Goal: Information Seeking & Learning: Understand process/instructions

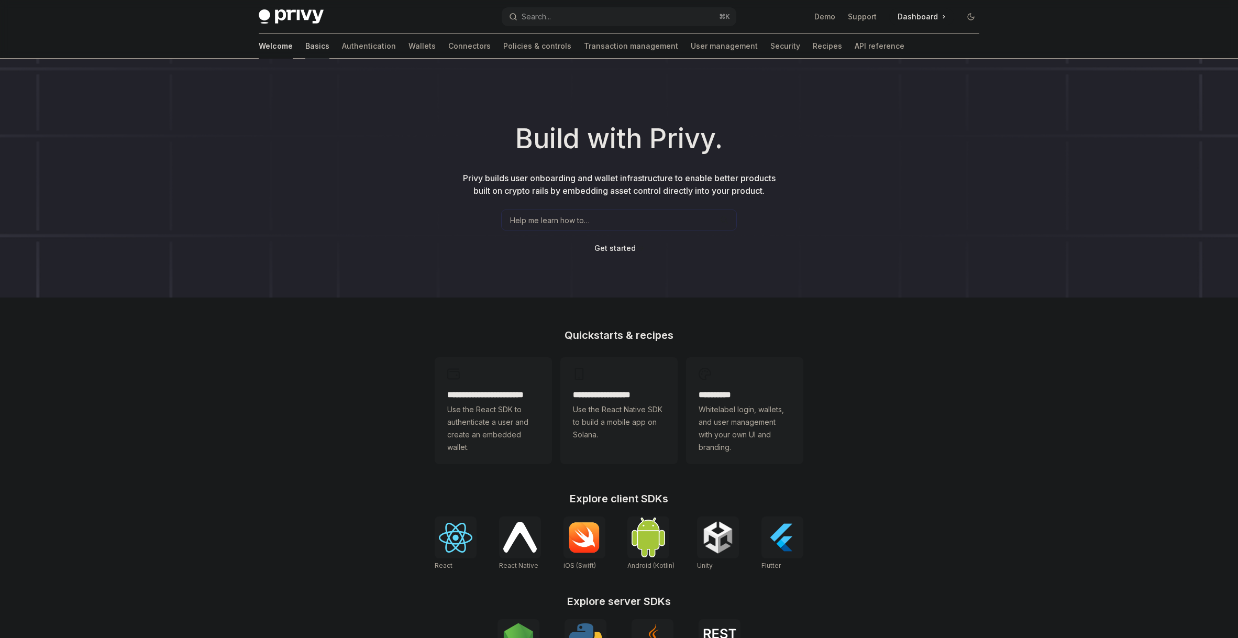
click at [305, 51] on link "Basics" at bounding box center [317, 46] width 24 height 25
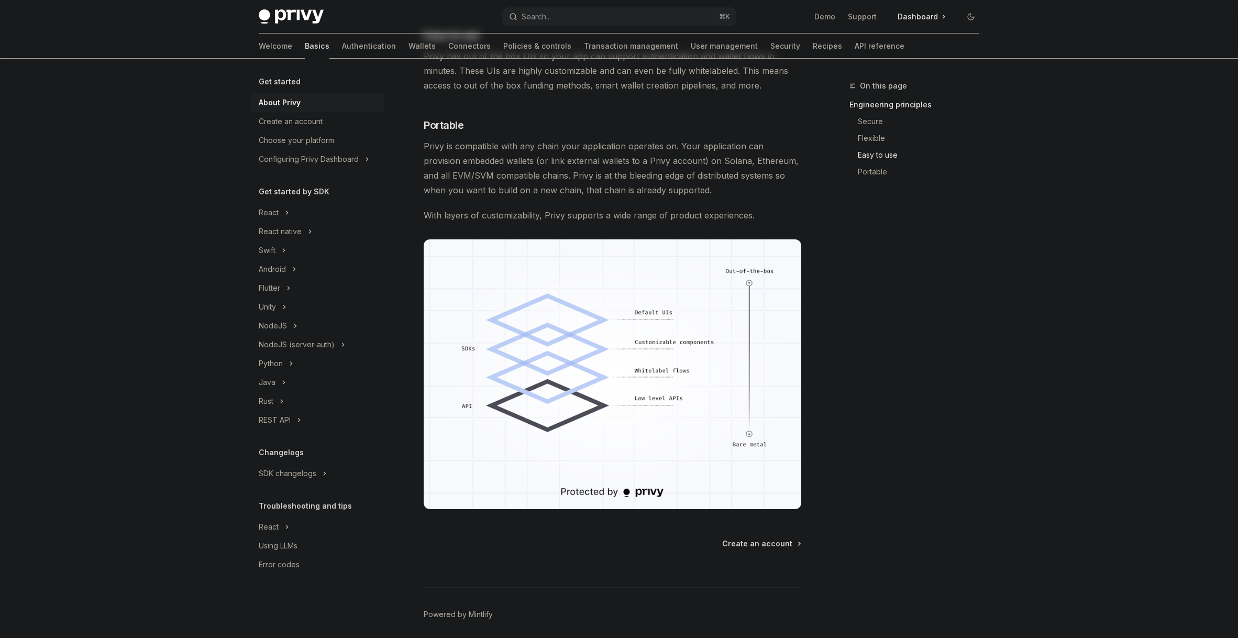
scroll to position [707, 0]
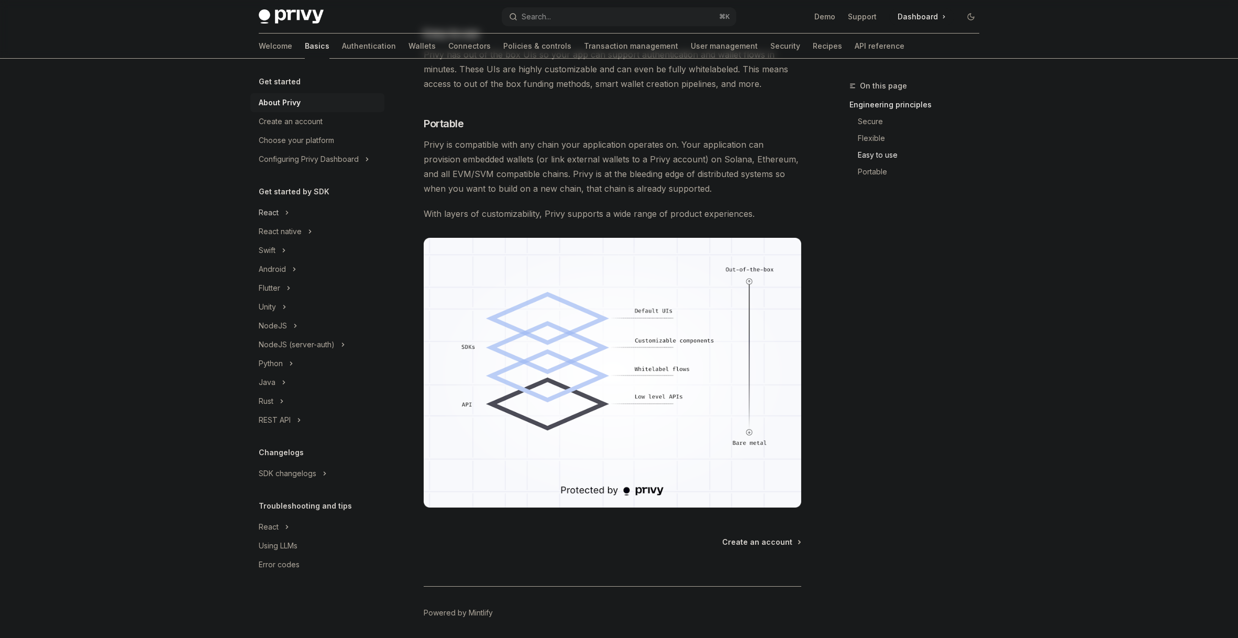
click at [267, 215] on div "React" at bounding box center [269, 212] width 20 height 13
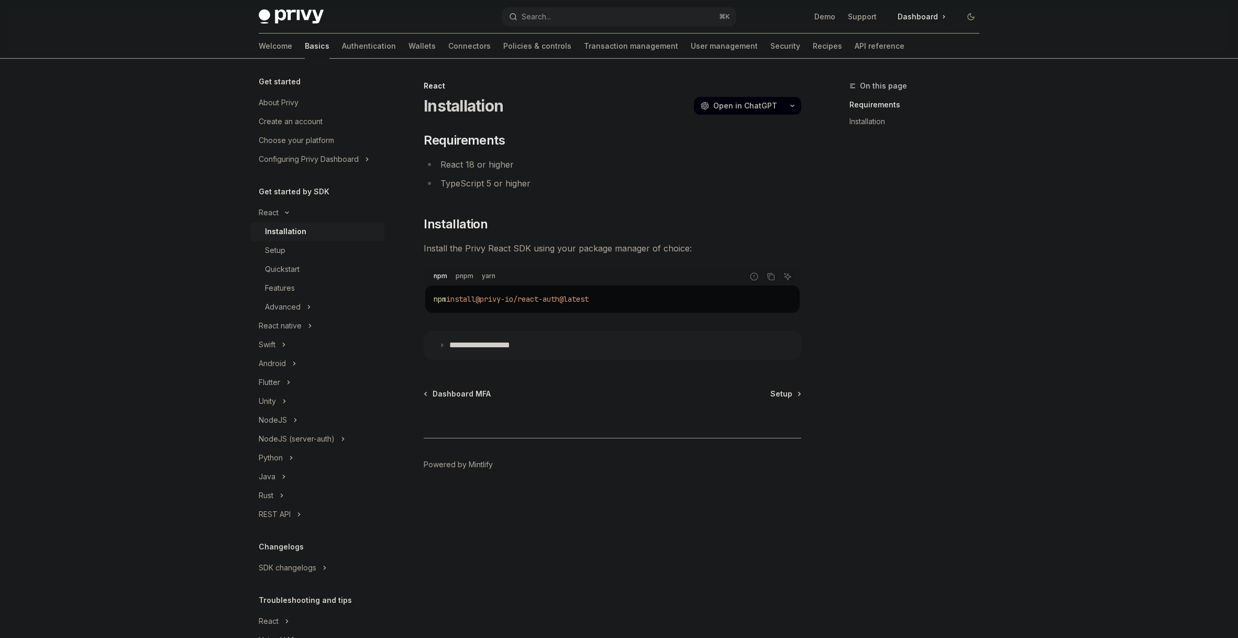
click at [478, 341] on p "**********" at bounding box center [492, 345] width 86 height 10
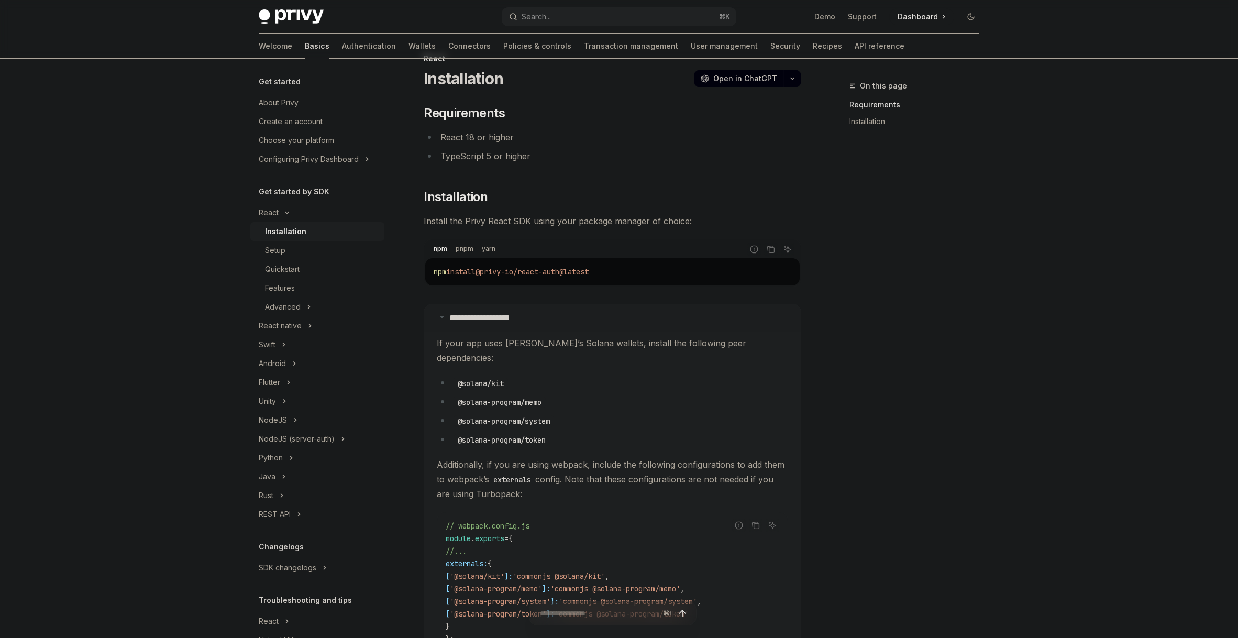
scroll to position [28, 0]
drag, startPoint x: 588, startPoint y: 434, endPoint x: 455, endPoint y: 359, distance: 152.4
click at [455, 359] on children "If your app uses Privy’s Solana wallets, install the following peer dependencie…" at bounding box center [612, 577] width 351 height 485
click at [277, 248] on div "Setup" at bounding box center [275, 250] width 20 height 13
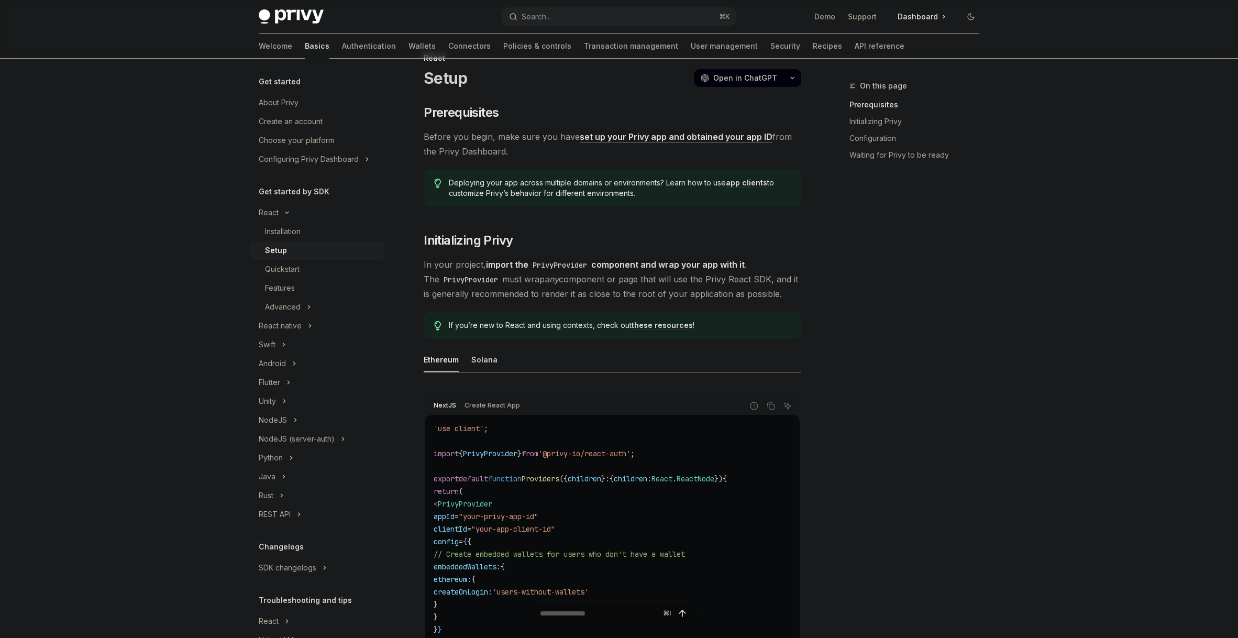
click at [496, 362] on ul "Ethereum Solana" at bounding box center [613, 359] width 378 height 25
click at [486, 358] on div "Solana" at bounding box center [484, 359] width 26 height 25
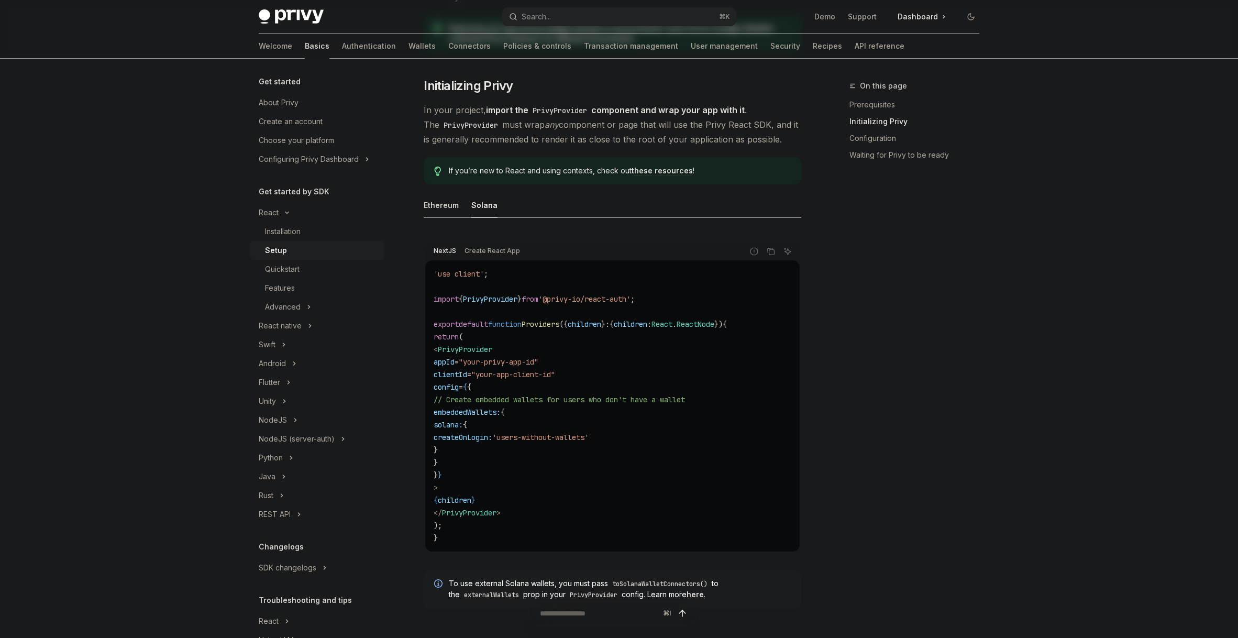
scroll to position [183, 0]
click at [492, 344] on span "PrivyProvider" at bounding box center [465, 348] width 54 height 9
click at [878, 449] on div "On this page Prerequisites Initializing Privy Configuration Waiting for Privy t…" at bounding box center [908, 359] width 159 height 558
click at [298, 234] on div "Installation" at bounding box center [283, 231] width 36 height 13
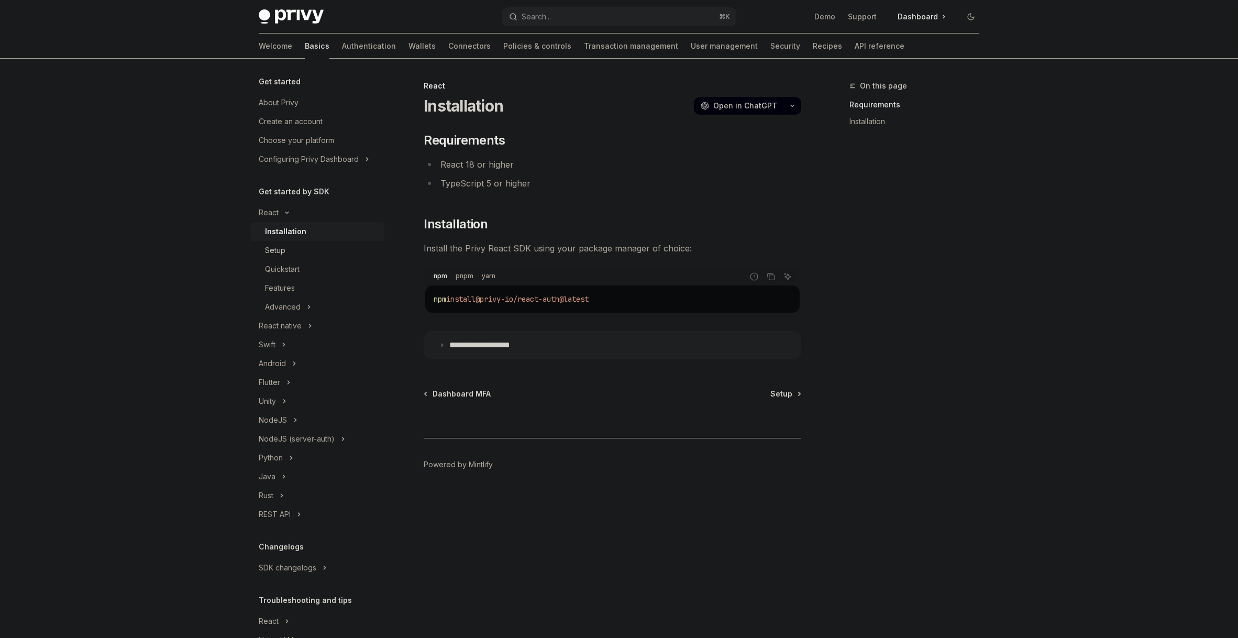
click at [293, 250] on div "Setup" at bounding box center [321, 250] width 113 height 13
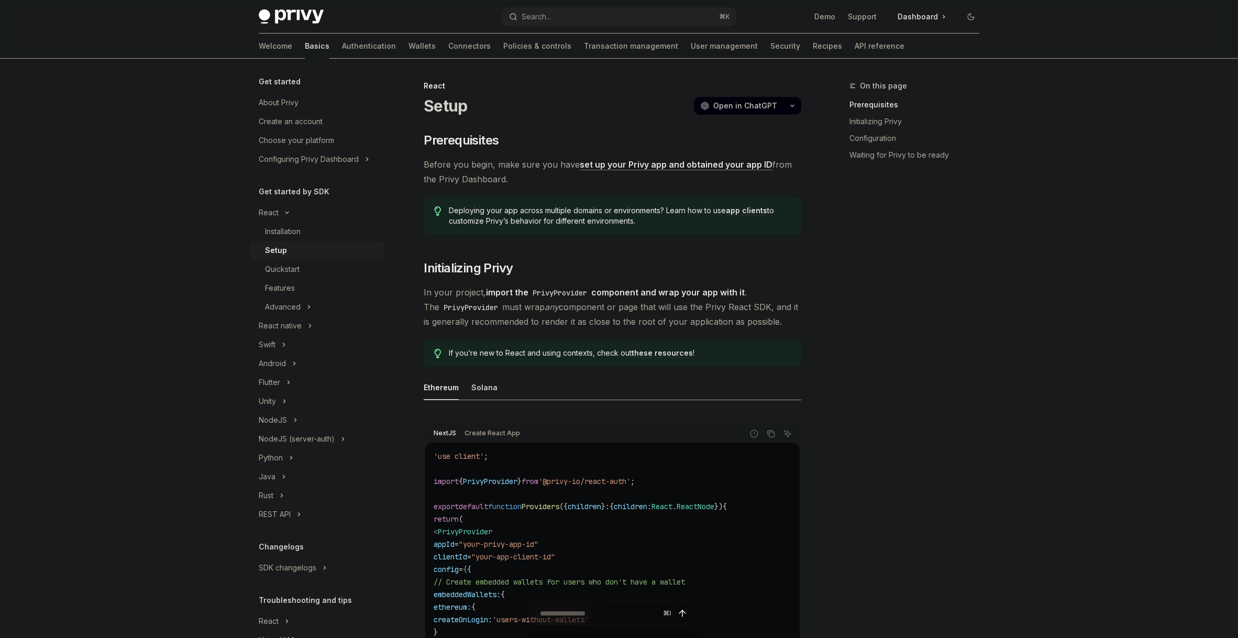
scroll to position [30, 0]
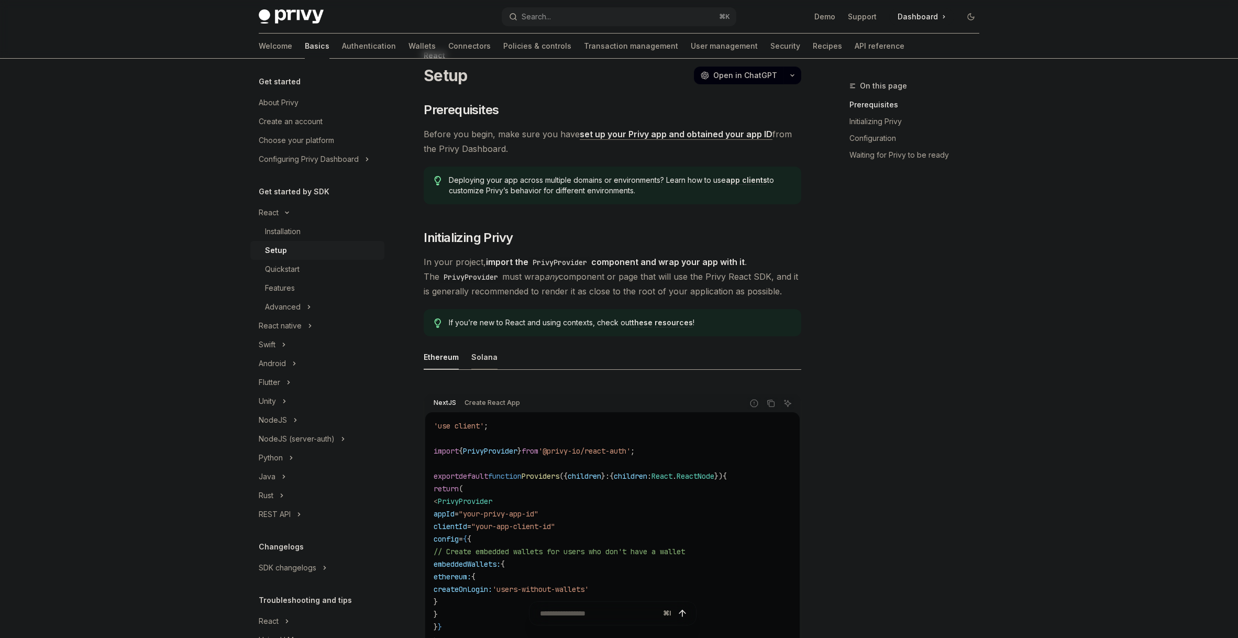
click at [487, 359] on div "Solana" at bounding box center [484, 357] width 26 height 25
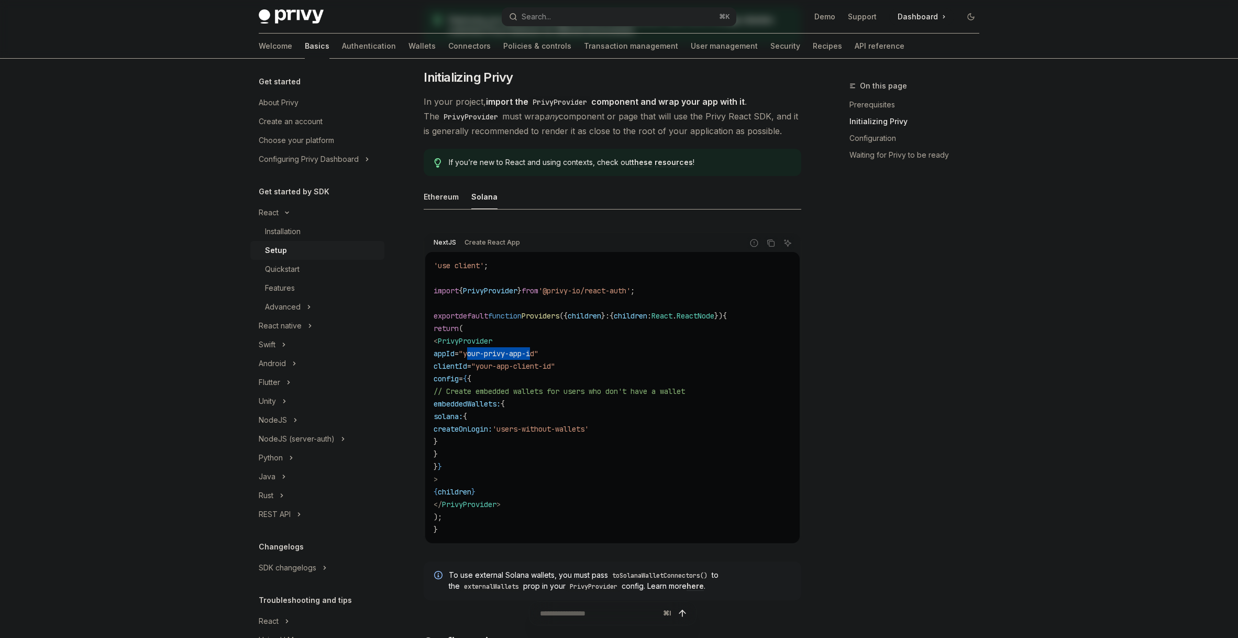
drag, startPoint x: 493, startPoint y: 355, endPoint x: 560, endPoint y: 359, distance: 67.2
click at [561, 359] on code "'use client' ; import { PrivyProvider } from '@privy-io/react-auth' ; export de…" at bounding box center [613, 397] width 358 height 277
drag, startPoint x: 582, startPoint y: 369, endPoint x: 502, endPoint y: 368, distance: 79.6
click at [502, 368] on span ""your-app-client-id"" at bounding box center [513, 365] width 84 height 9
drag, startPoint x: 564, startPoint y: 355, endPoint x: 545, endPoint y: 355, distance: 18.9
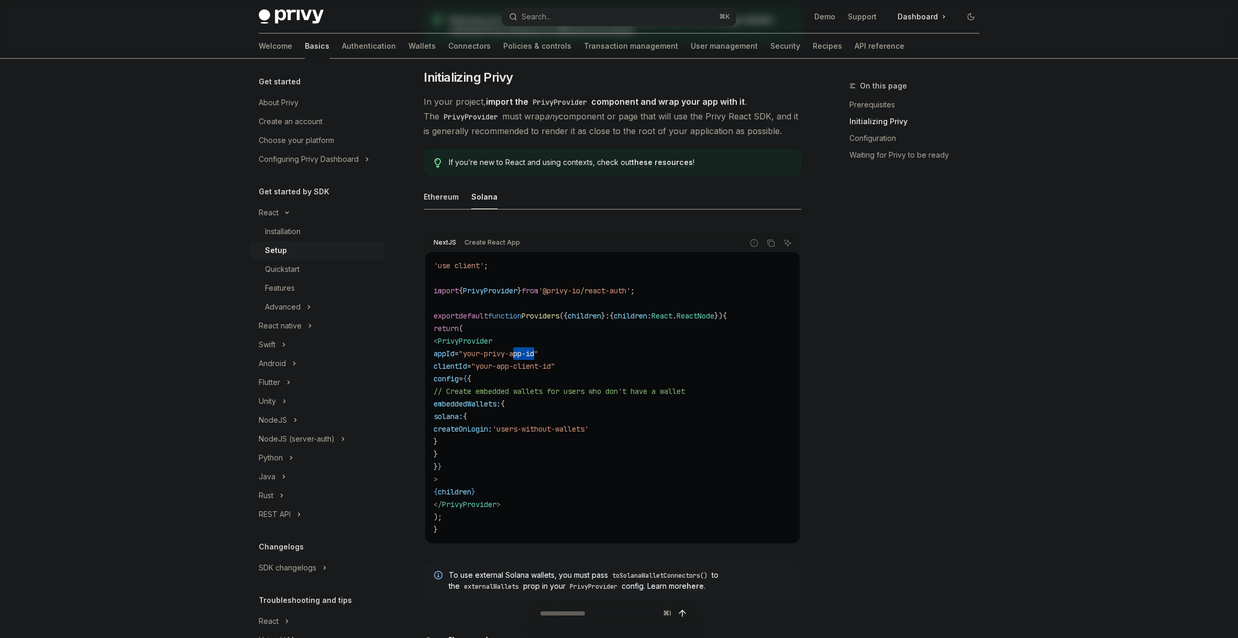
click at [538, 355] on span ""your-privy-app-id"" at bounding box center [499, 353] width 80 height 9
drag, startPoint x: 582, startPoint y: 367, endPoint x: 559, endPoint y: 367, distance: 23.0
click at [555, 367] on span ""your-app-client-id"" at bounding box center [513, 365] width 84 height 9
click at [509, 349] on span ""your-privy-app-id"" at bounding box center [499, 353] width 80 height 9
drag, startPoint x: 492, startPoint y: 353, endPoint x: 565, endPoint y: 356, distance: 72.3
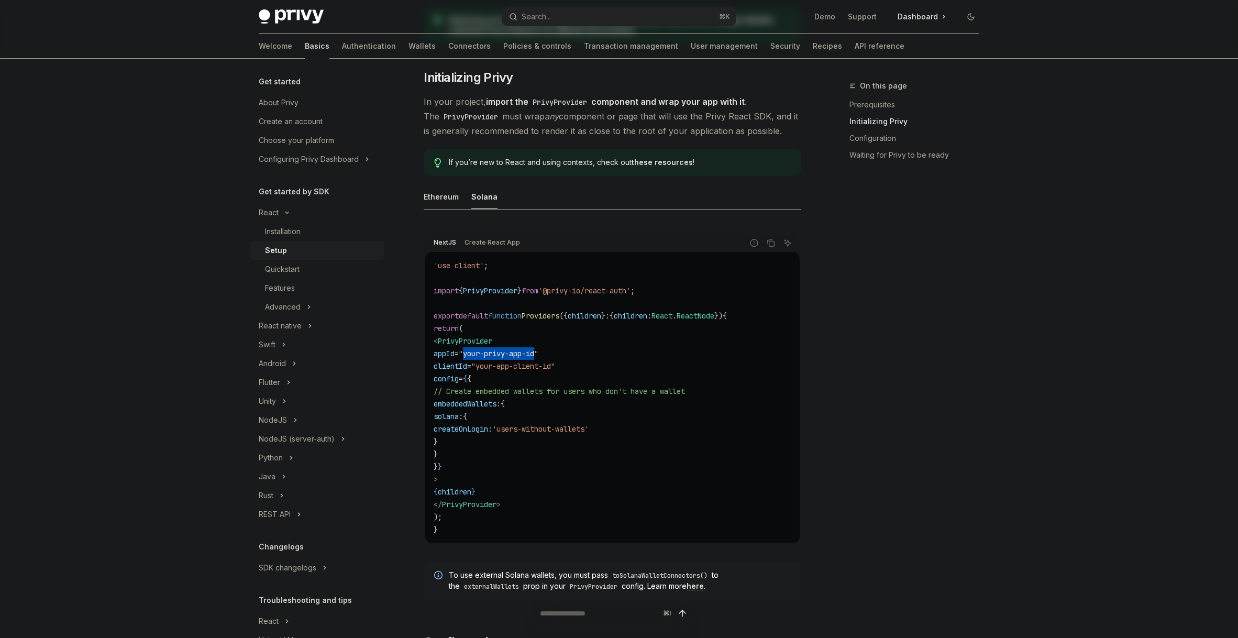
click at [538, 356] on span ""your-privy-app-id"" at bounding box center [499, 353] width 80 height 9
click at [524, 368] on span ""your-app-client-id"" at bounding box center [513, 365] width 84 height 9
drag, startPoint x: 503, startPoint y: 367, endPoint x: 583, endPoint y: 367, distance: 79.6
click at [555, 367] on span ""your-app-client-id"" at bounding box center [513, 365] width 84 height 9
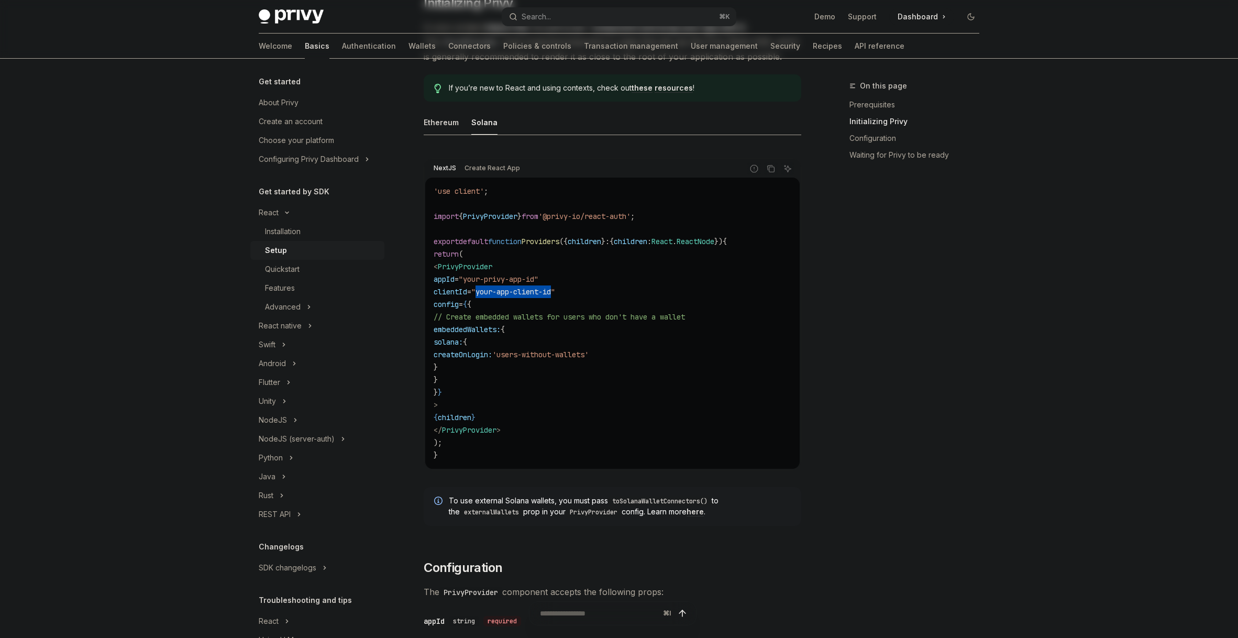
scroll to position [266, 0]
click at [492, 354] on span "createOnLogin:" at bounding box center [463, 353] width 59 height 9
click at [660, 352] on code "'use client' ; import { PrivyProvider } from '@privy-io/react-auth' ; export de…" at bounding box center [613, 322] width 358 height 277
drag, startPoint x: 663, startPoint y: 352, endPoint x: 482, endPoint y: 343, distance: 180.4
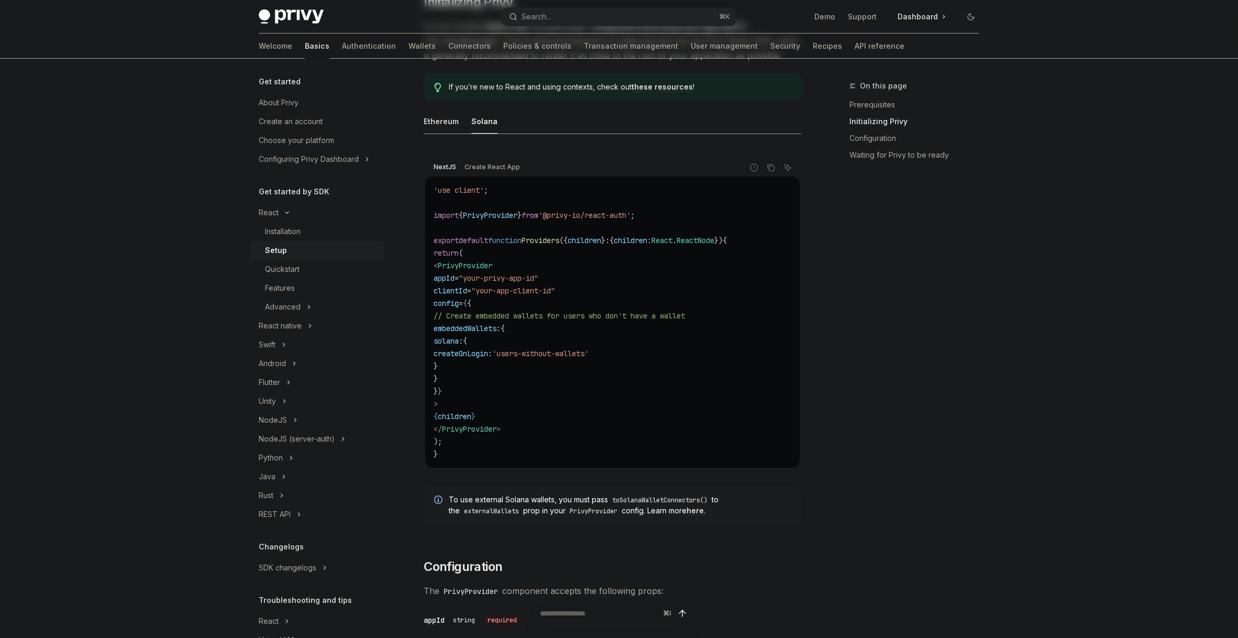
click at [482, 343] on code "'use client' ; import { PrivyProvider } from '@privy-io/react-auth' ; export de…" at bounding box center [613, 322] width 358 height 277
click at [484, 360] on code "'use client' ; import { PrivyProvider } from '@privy-io/react-auth' ; export de…" at bounding box center [613, 322] width 358 height 277
drag, startPoint x: 484, startPoint y: 363, endPoint x: 478, endPoint y: 344, distance: 20.9
click at [478, 344] on code "'use client' ; import { PrivyProvider } from '@privy-io/react-auth' ; export de…" at bounding box center [613, 322] width 358 height 277
click at [489, 351] on span "createOnLogin:" at bounding box center [463, 353] width 59 height 9
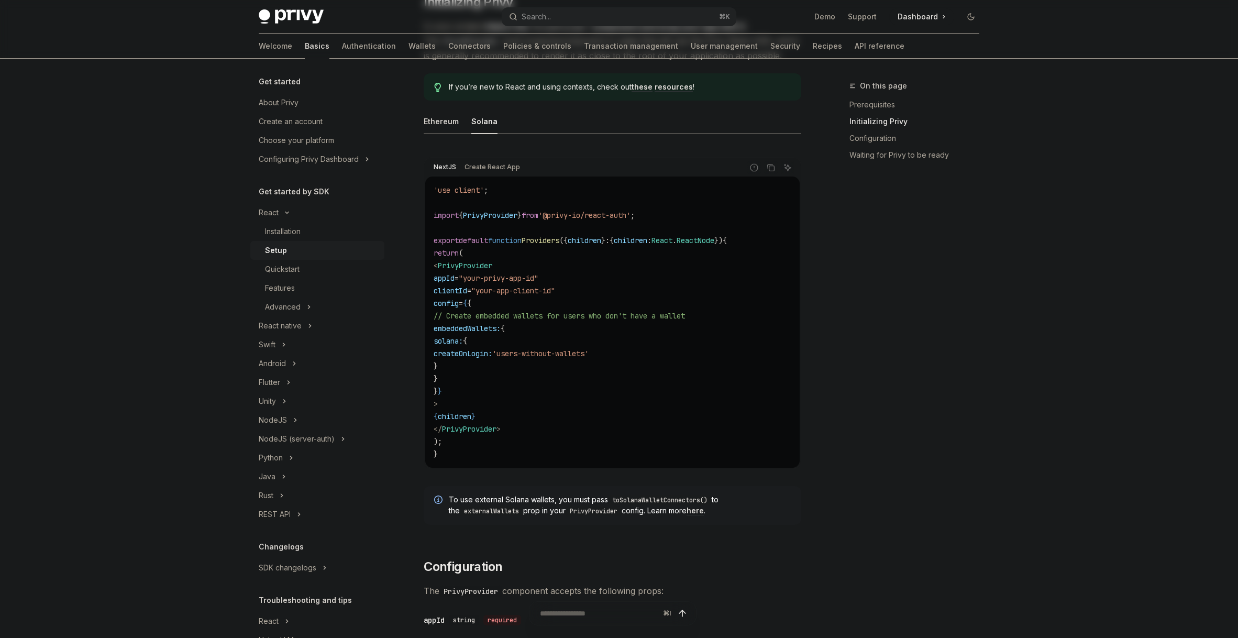
drag, startPoint x: 489, startPoint y: 354, endPoint x: 671, endPoint y: 355, distance: 181.7
click at [671, 355] on code "'use client' ; import { PrivyProvider } from '@privy-io/react-auth' ; export de…" at bounding box center [613, 322] width 358 height 277
click at [628, 421] on code "'use client' ; import { PrivyProvider } from '@privy-io/react-auth' ; export de…" at bounding box center [613, 322] width 358 height 277
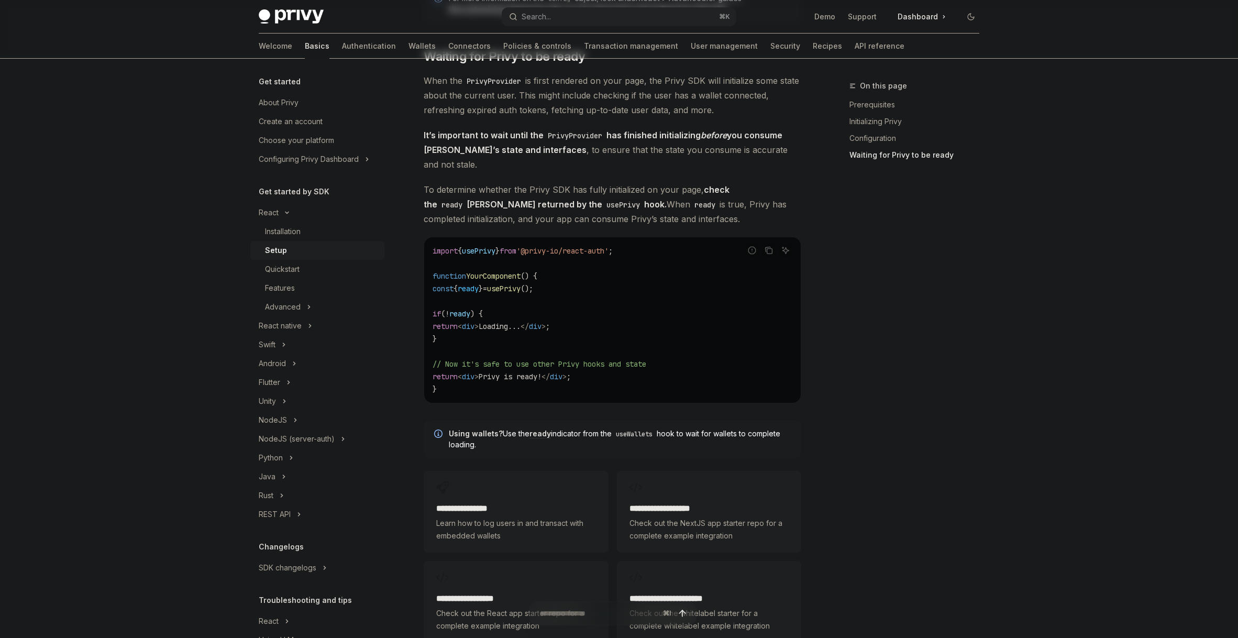
scroll to position [1059, 0]
click at [306, 270] on div "Quickstart" at bounding box center [321, 269] width 113 height 13
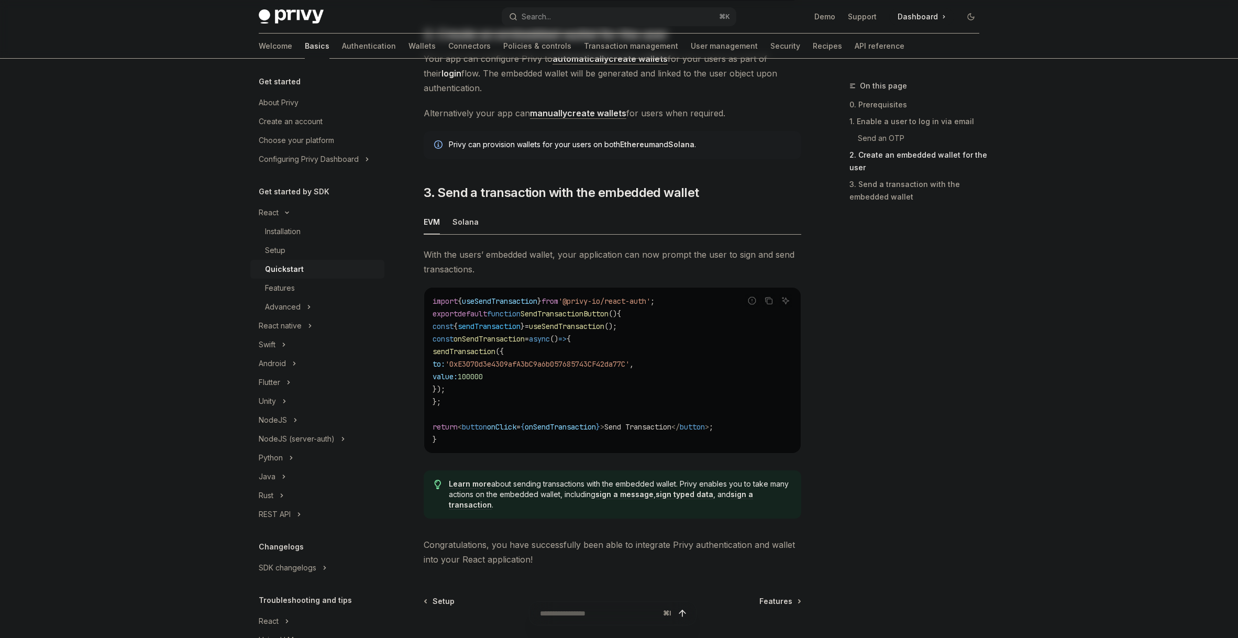
scroll to position [790, 0]
click at [466, 229] on div "Solana" at bounding box center [465, 224] width 26 height 25
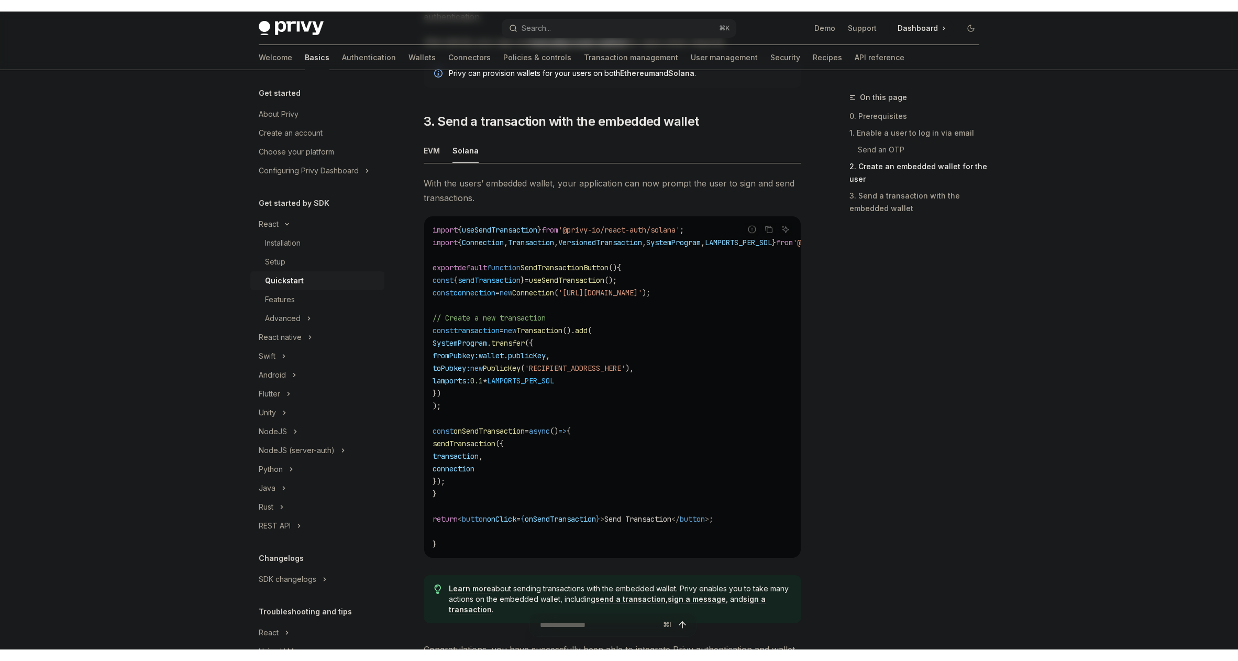
scroll to position [877, 0]
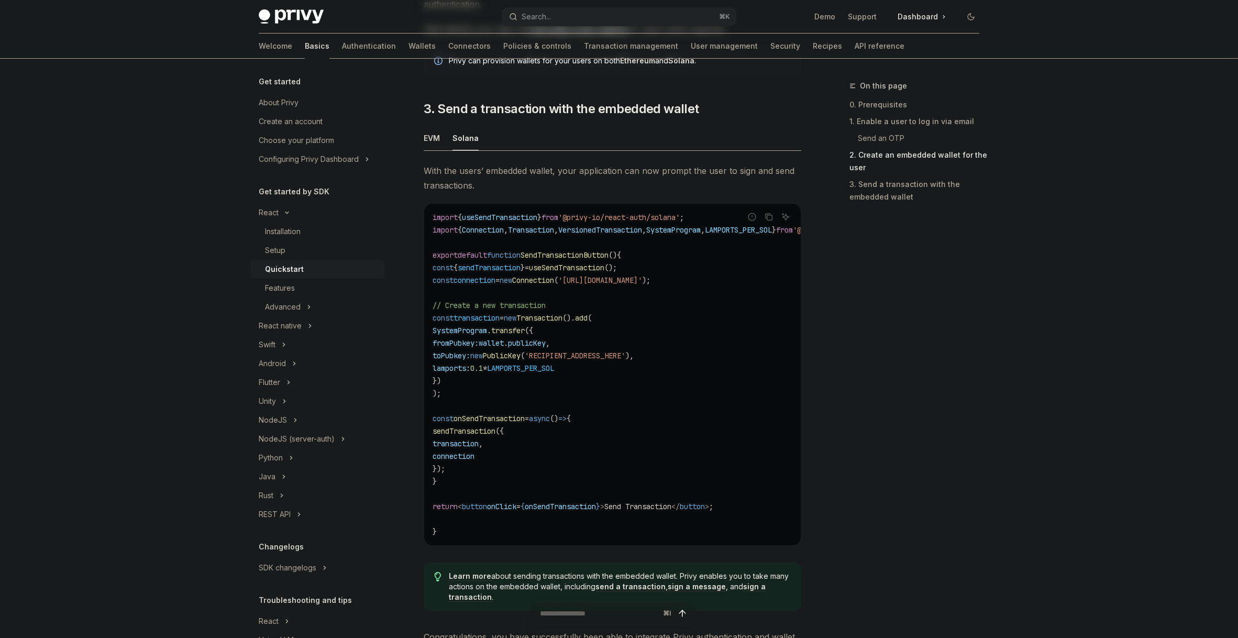
type textarea "*"
